Goal: Complete application form

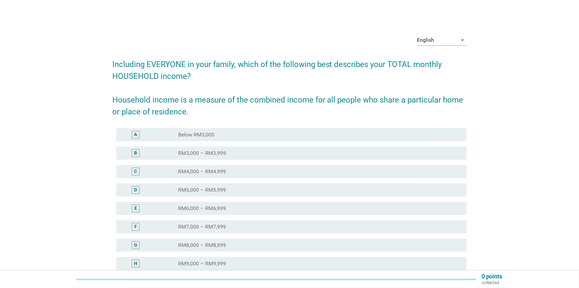
scroll to position [86, 0]
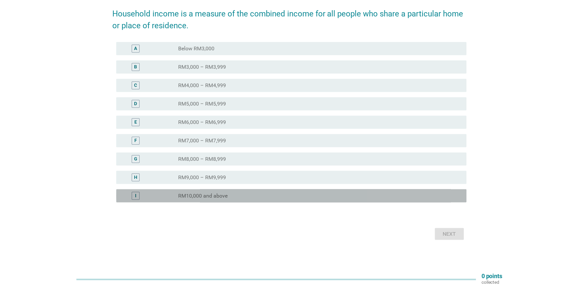
click at [238, 195] on div "radio_button_unchecked RM10,000 and above" at bounding box center [317, 196] width 278 height 7
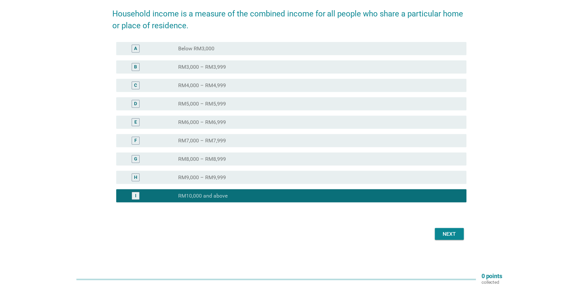
click at [442, 236] on div "Next" at bounding box center [449, 234] width 18 height 8
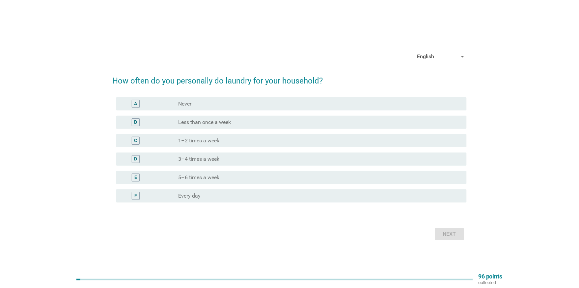
click at [209, 161] on label "3–4 times a week" at bounding box center [198, 159] width 41 height 7
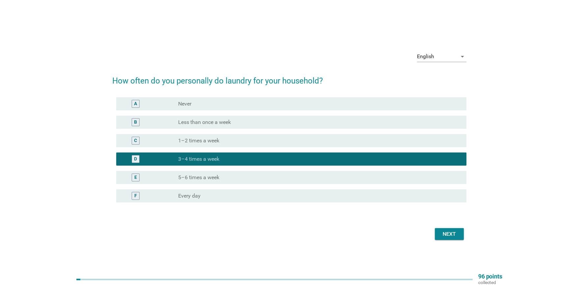
click at [452, 234] on div "Next" at bounding box center [449, 234] width 18 height 8
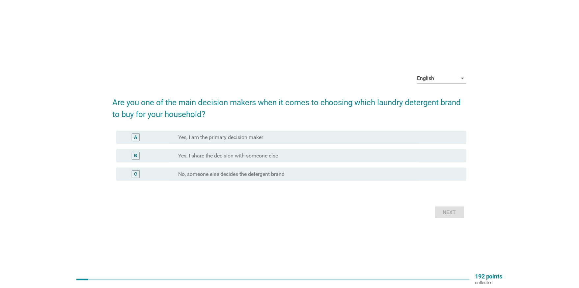
click at [218, 156] on label "Yes, I share the decision with someone else" at bounding box center [228, 156] width 100 height 7
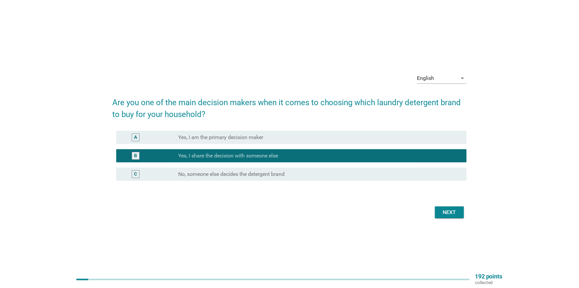
click at [456, 216] on div "Next" at bounding box center [449, 213] width 18 height 8
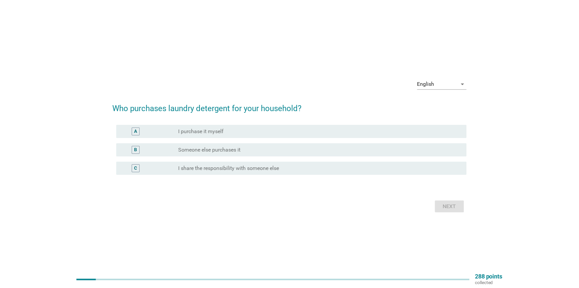
click at [232, 170] on label "I share the responsibility with someone else" at bounding box center [228, 168] width 101 height 7
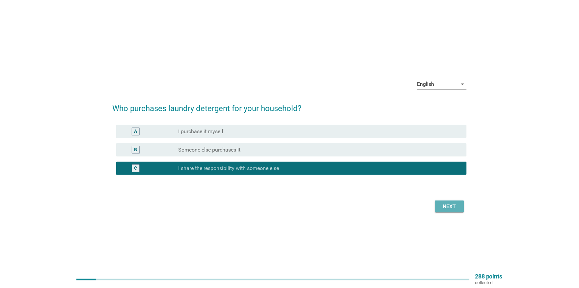
click at [448, 208] on div "Next" at bounding box center [449, 207] width 18 height 8
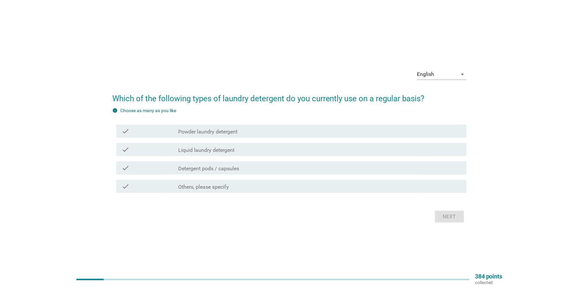
click at [216, 150] on label "Liquid laundry detergent" at bounding box center [206, 150] width 56 height 7
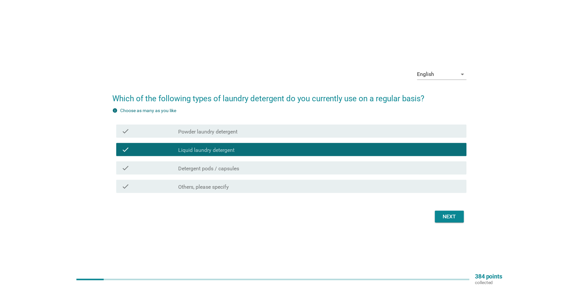
click at [231, 168] on label "Detergent pods / capsules" at bounding box center [208, 169] width 61 height 7
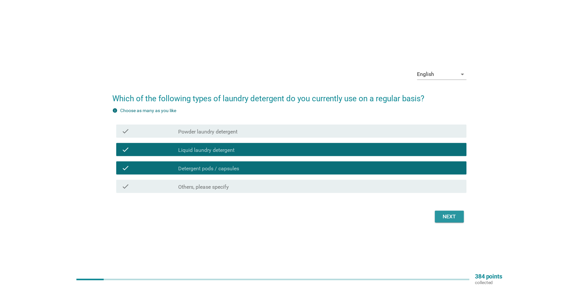
click at [443, 217] on div "Next" at bounding box center [449, 217] width 18 height 8
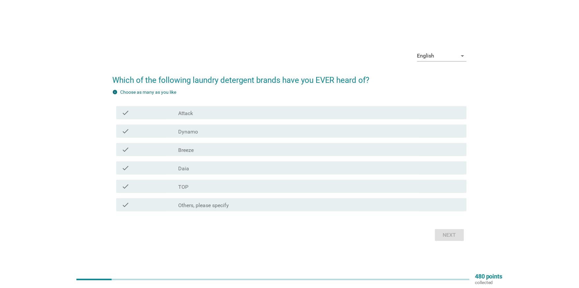
click at [182, 113] on label "Attack" at bounding box center [185, 113] width 15 height 7
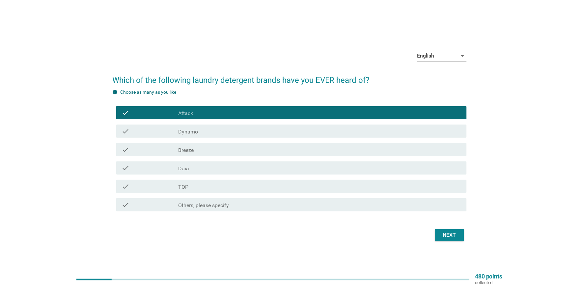
click at [189, 127] on div "check_box_outline_blank Dynamo" at bounding box center [319, 131] width 283 height 8
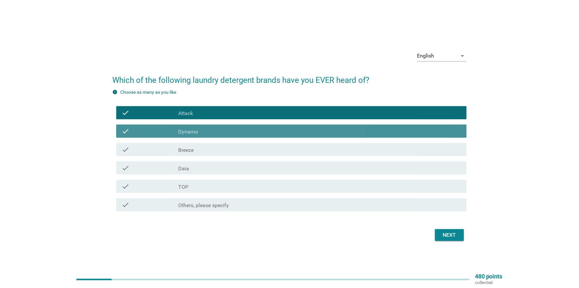
click at [189, 148] on label "Breeze" at bounding box center [185, 150] width 15 height 7
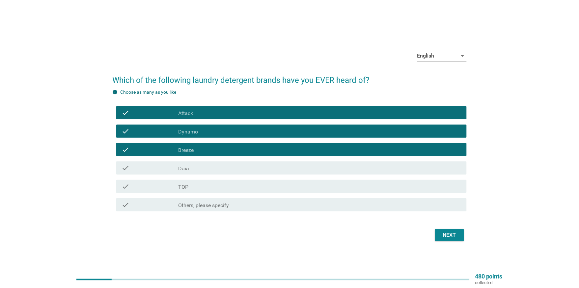
click at [199, 170] on div "check_box_outline_blank Daia" at bounding box center [319, 168] width 283 height 8
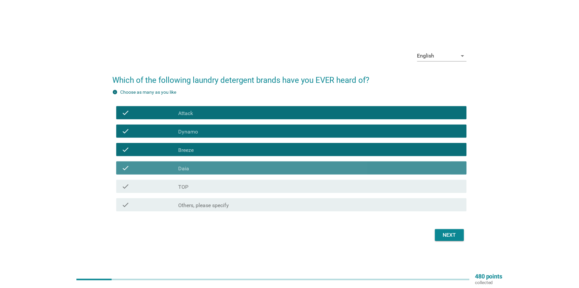
click at [203, 183] on div "check_box_outline_blank TOP" at bounding box center [319, 187] width 283 height 8
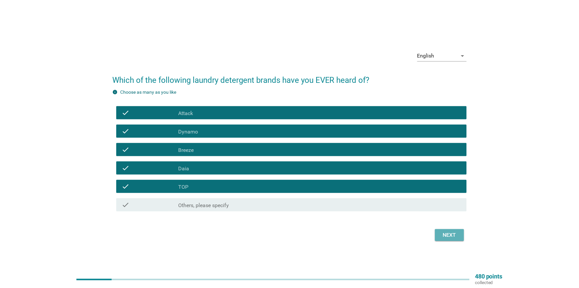
click at [447, 232] on div "Next" at bounding box center [449, 235] width 18 height 8
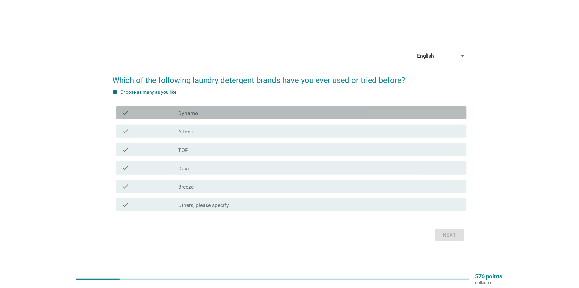
click at [220, 112] on div "check_box_outline_blank Dynamo" at bounding box center [319, 113] width 283 height 8
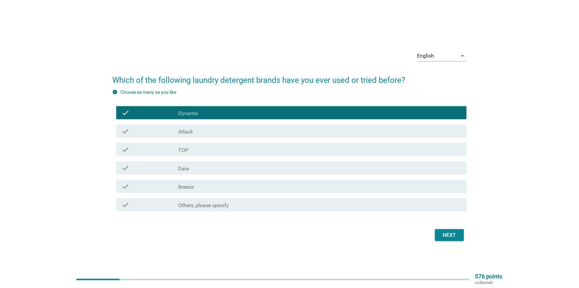
click at [226, 128] on div "check_box_outline_blank Attack" at bounding box center [319, 131] width 283 height 8
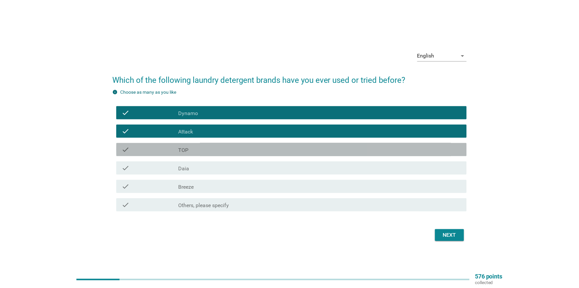
click at [231, 151] on div "check_box_outline_blank TOP" at bounding box center [319, 150] width 283 height 8
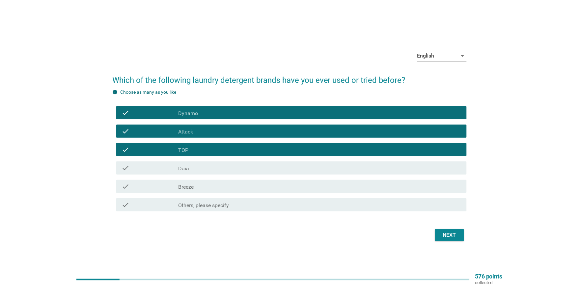
click at [234, 164] on div "check_box_outline_blank Daia" at bounding box center [319, 168] width 283 height 8
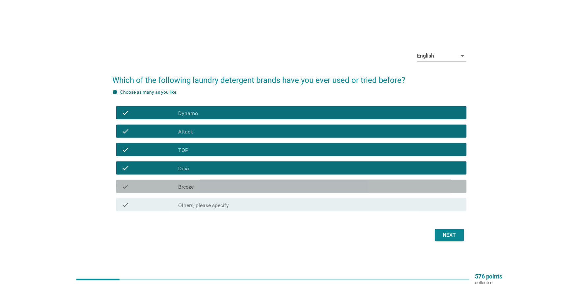
click at [239, 182] on div "check check_box_outline_blank Breeze" at bounding box center [291, 186] width 350 height 13
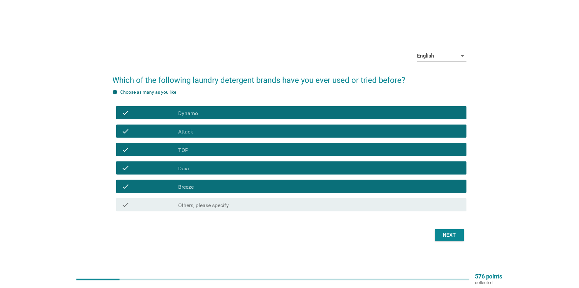
click at [455, 237] on div "Next" at bounding box center [449, 235] width 18 height 8
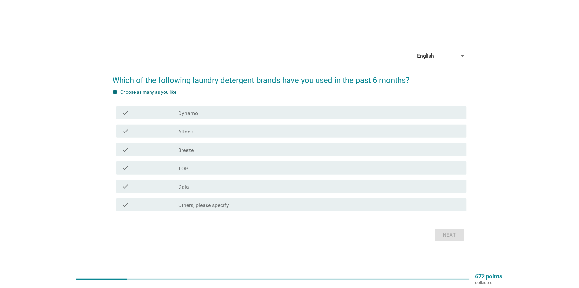
click at [202, 113] on div "check_box_outline_blank Dynamo" at bounding box center [319, 113] width 283 height 8
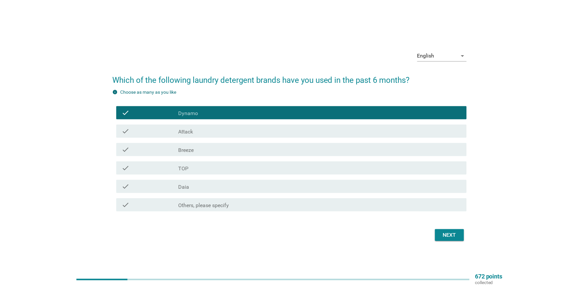
click at [202, 131] on div "check_box_outline_blank Attack" at bounding box center [319, 131] width 283 height 8
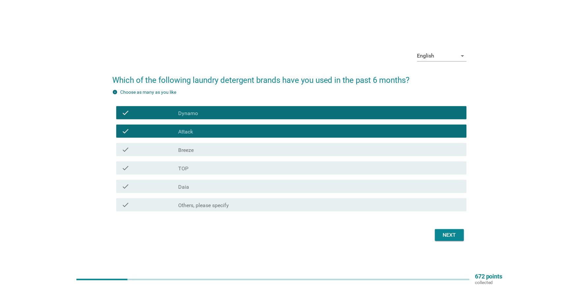
click at [205, 167] on div "check_box TOP" at bounding box center [319, 168] width 283 height 8
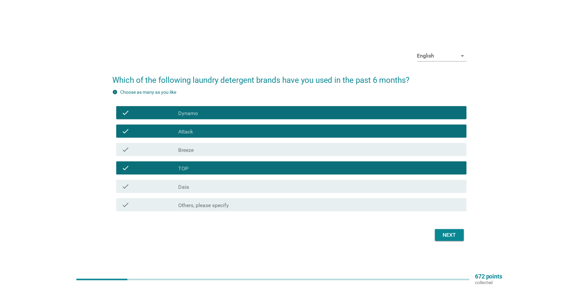
click at [277, 128] on div "check_box_outline_blank Attack" at bounding box center [319, 131] width 283 height 8
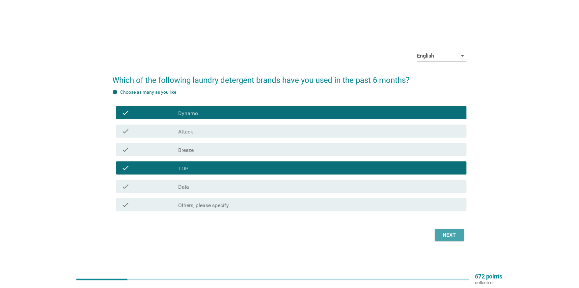
click at [442, 237] on div "Next" at bounding box center [449, 235] width 18 height 8
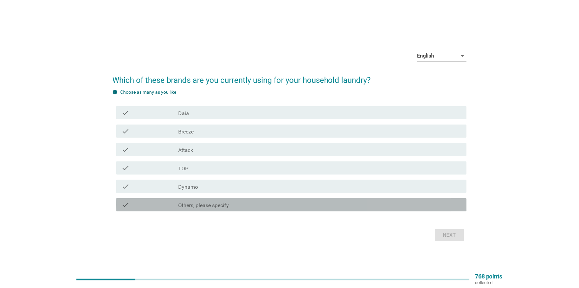
click at [225, 205] on label "Others, please specify" at bounding box center [203, 205] width 51 height 7
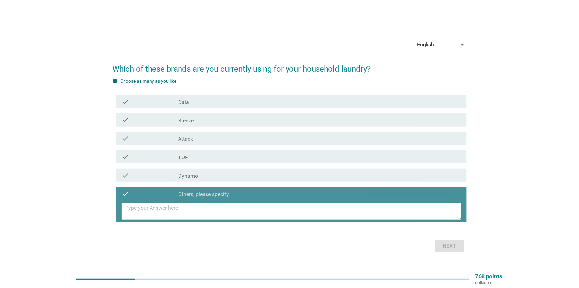
click at [220, 210] on textarea at bounding box center [293, 211] width 336 height 17
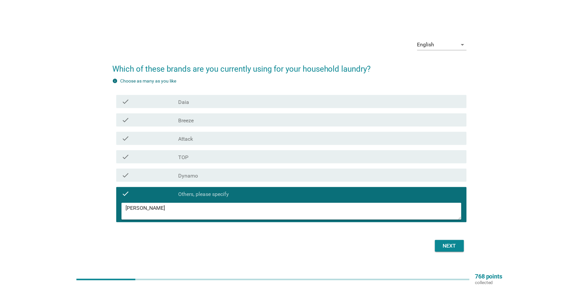
type textarea "[PERSON_NAME]"
click at [450, 251] on div "English arrow_drop_down Which of these brands are you currently using for your …" at bounding box center [289, 144] width 365 height 230
click at [450, 251] on button "Next" at bounding box center [449, 246] width 29 height 12
